Goal: Task Accomplishment & Management: Manage account settings

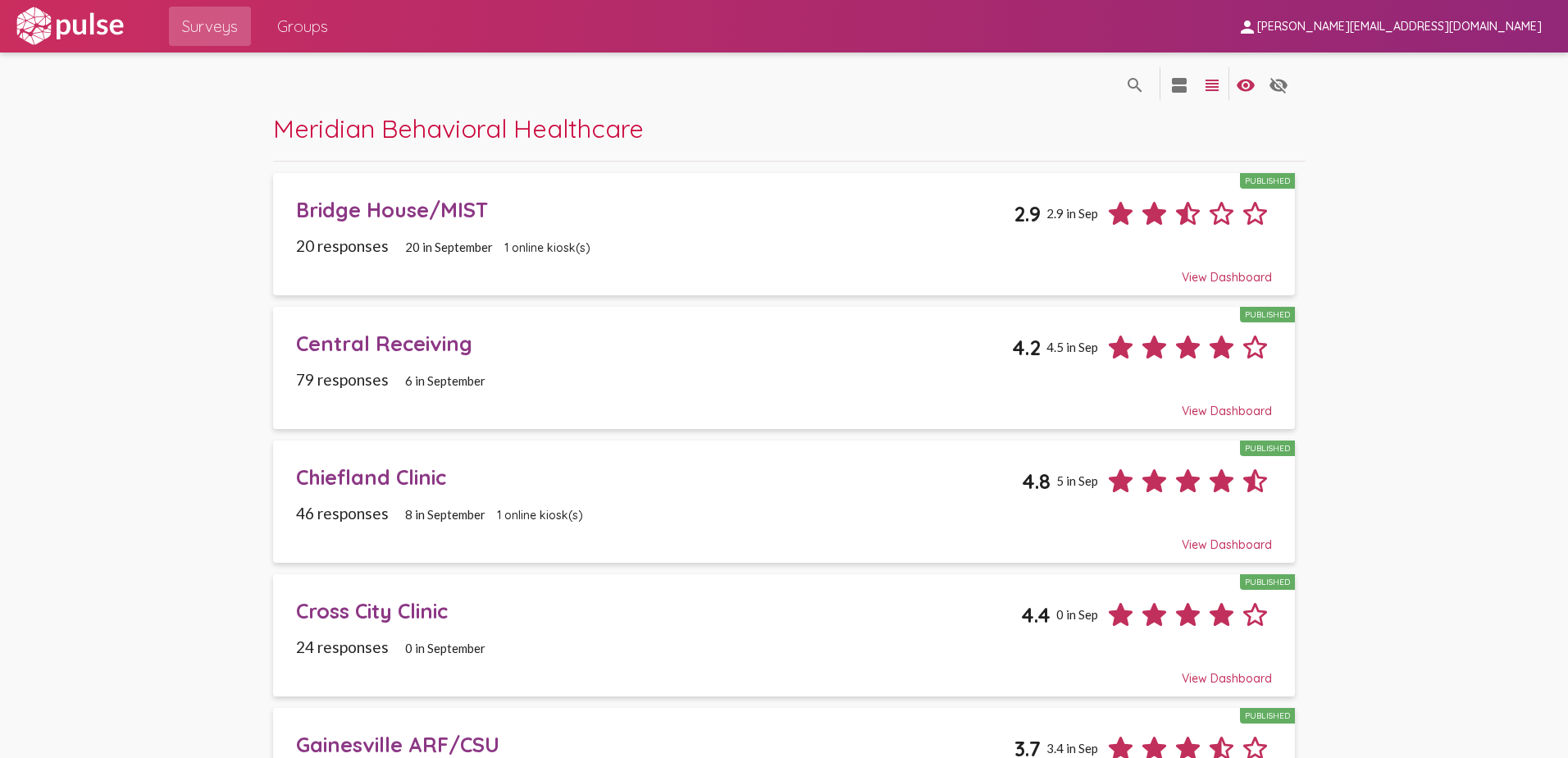
scroll to position [574, 0]
click at [1429, 27] on span "[PERSON_NAME][EMAIL_ADDRESS][DOMAIN_NAME]" at bounding box center [1399, 27] width 285 height 15
click at [1374, 74] on button "Sign Out" at bounding box center [1393, 68] width 92 height 40
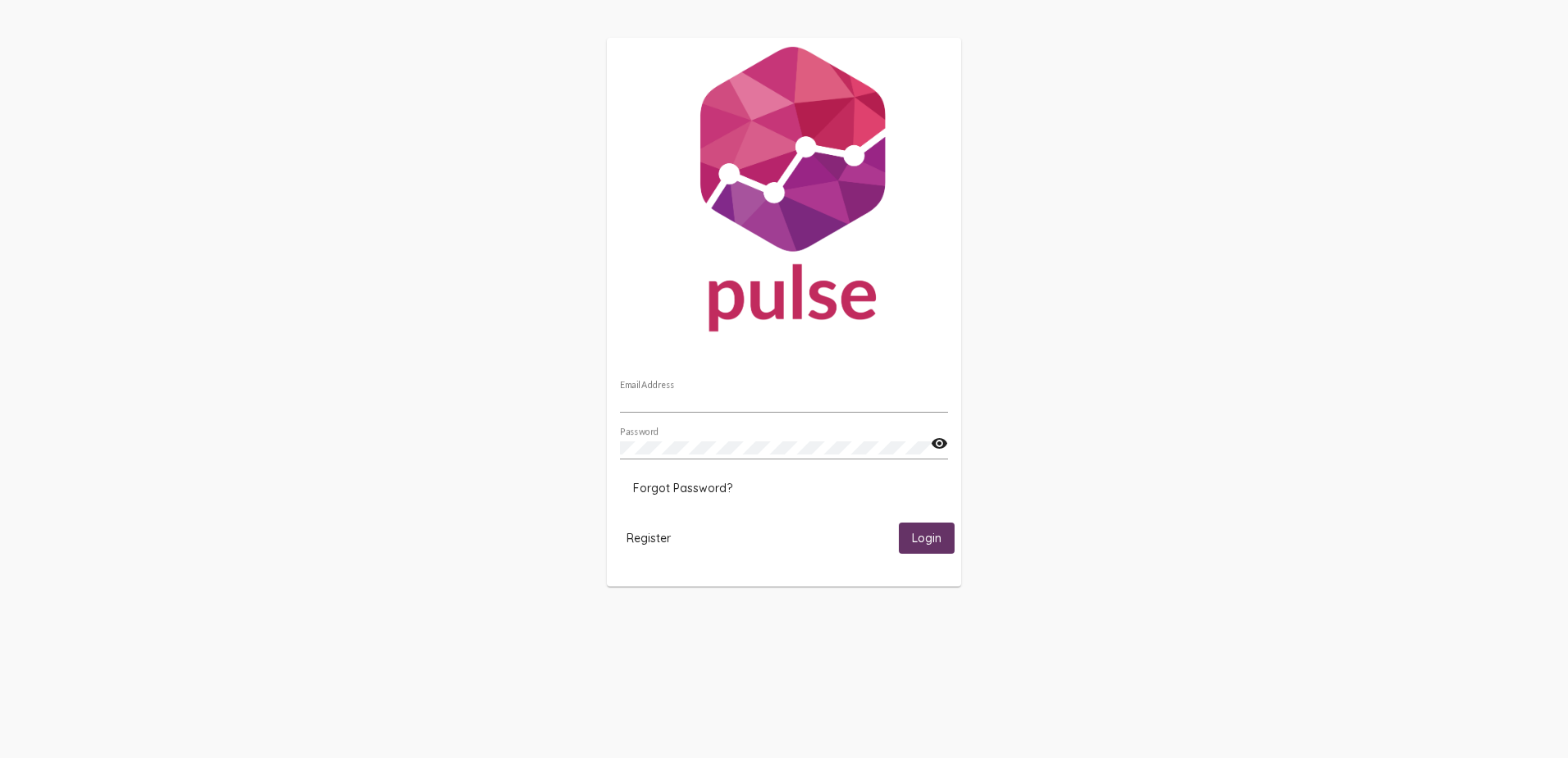
type input "[PERSON_NAME][EMAIL_ADDRESS][DOMAIN_NAME]"
click at [929, 532] on span "Login" at bounding box center [926, 539] width 29 height 15
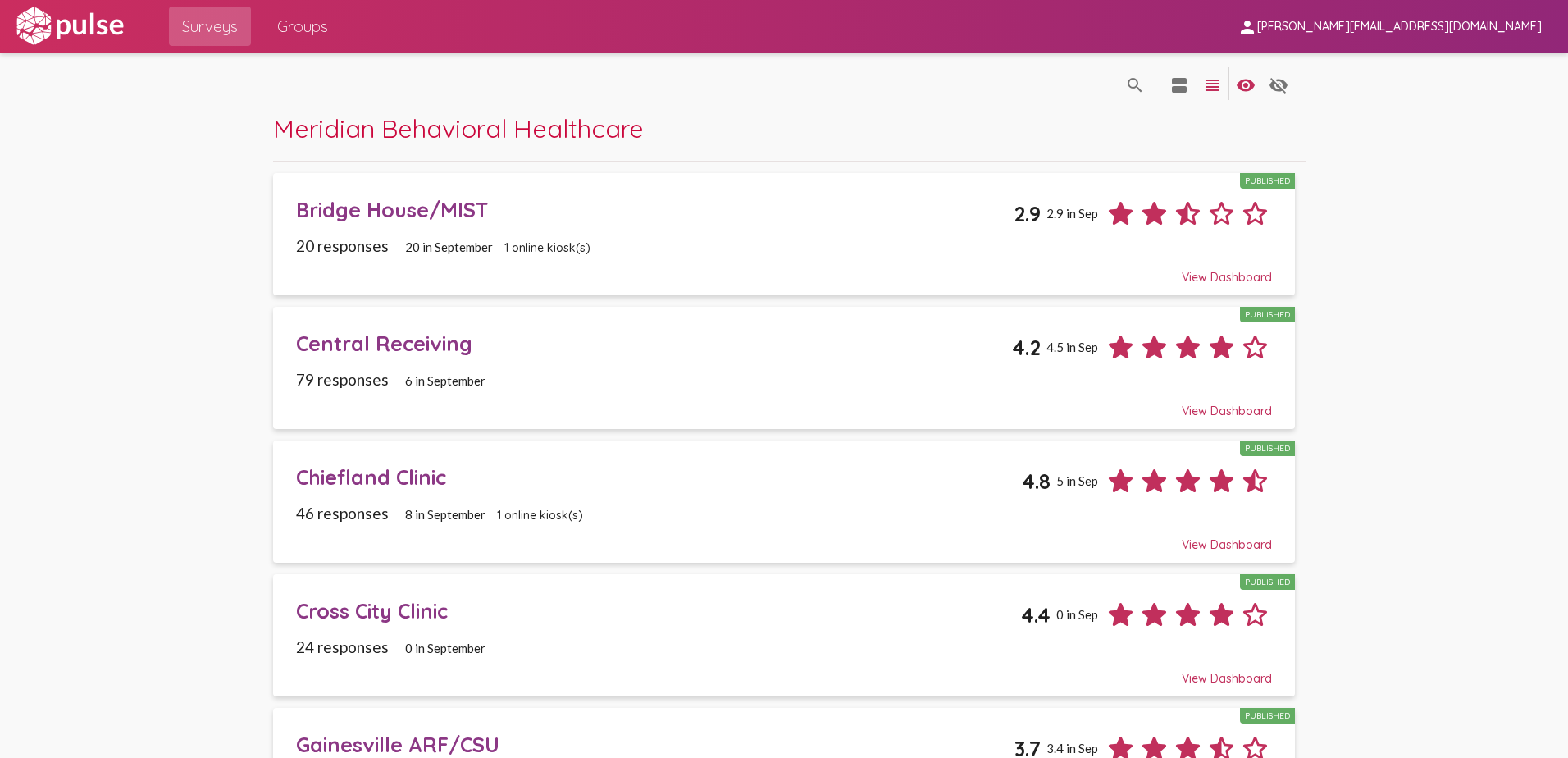
click at [1488, 23] on span "[PERSON_NAME][EMAIL_ADDRESS][DOMAIN_NAME]" at bounding box center [1399, 27] width 285 height 15
click at [1396, 69] on button "Sign Out" at bounding box center [1393, 68] width 92 height 40
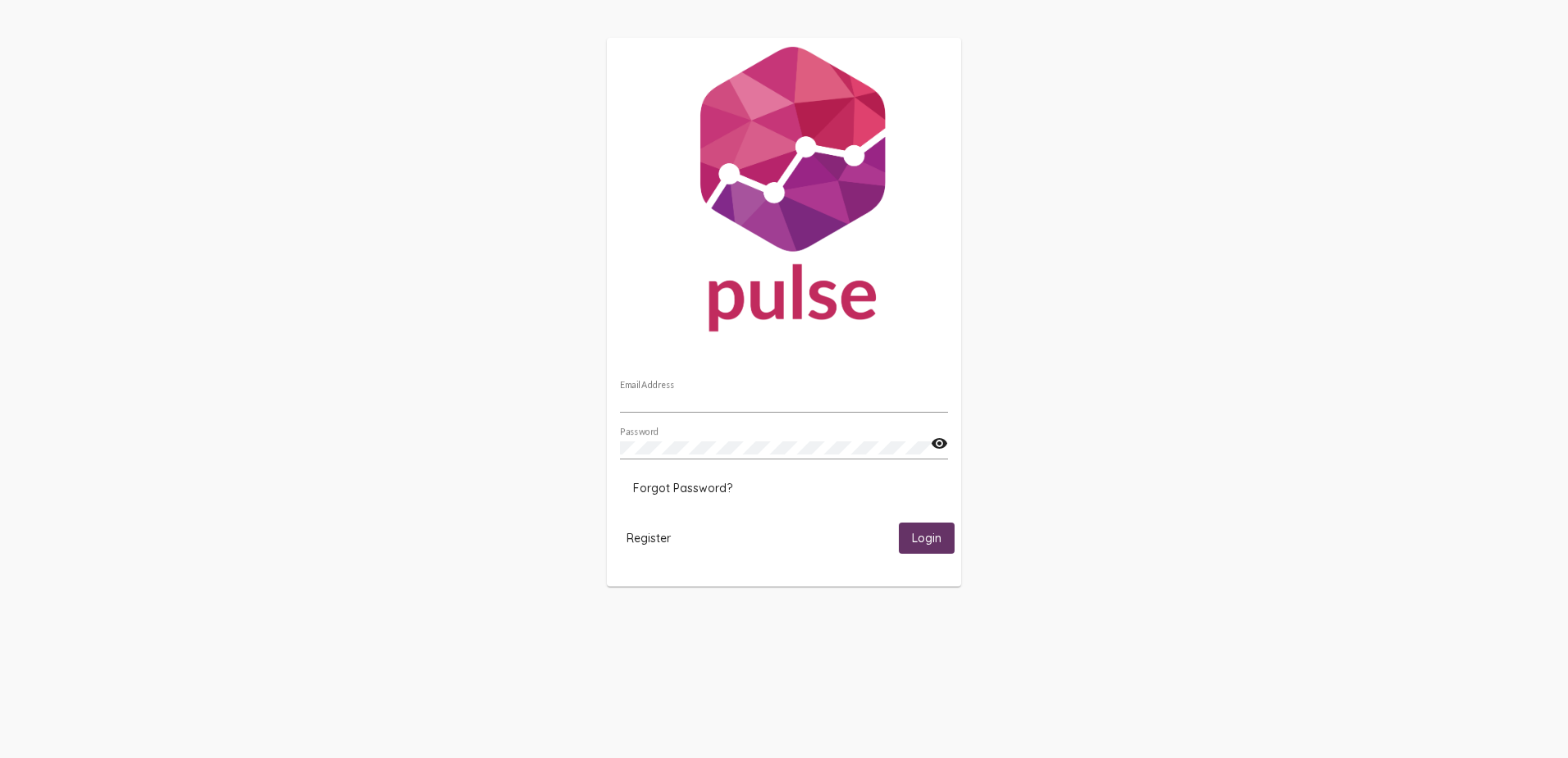
type input "[PERSON_NAME][EMAIL_ADDRESS][DOMAIN_NAME]"
click at [919, 537] on span "Login" at bounding box center [926, 539] width 29 height 15
